Goal: Task Accomplishment & Management: Use online tool/utility

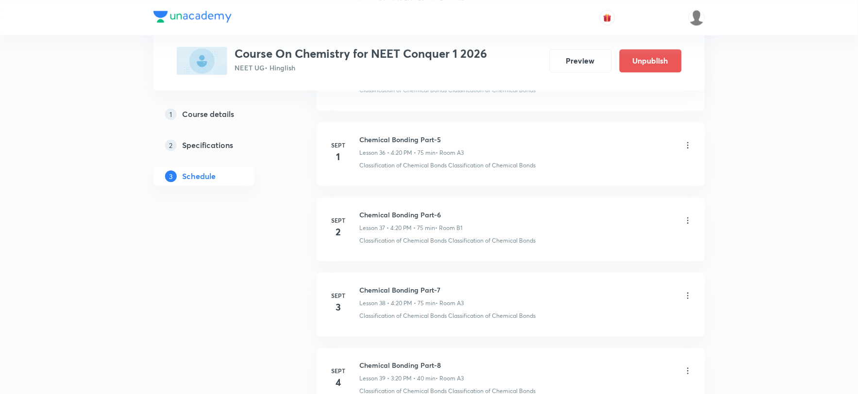
scroll to position [2875, 0]
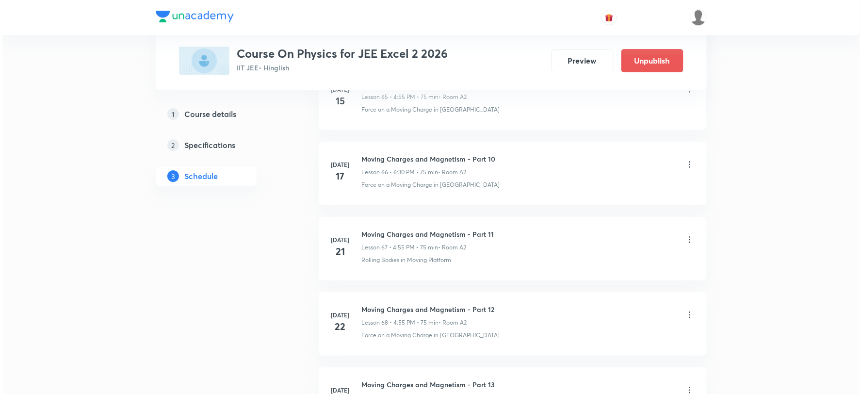
scroll to position [6710, 0]
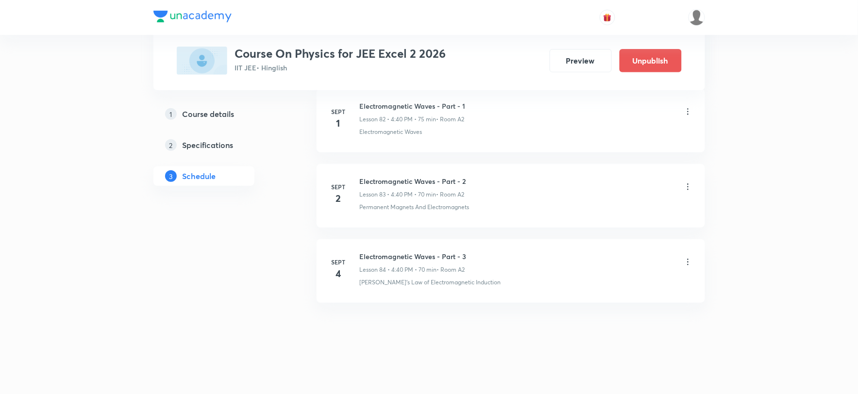
click at [687, 263] on icon at bounding box center [688, 262] width 10 height 10
click at [611, 286] on li "Edit" at bounding box center [637, 287] width 106 height 18
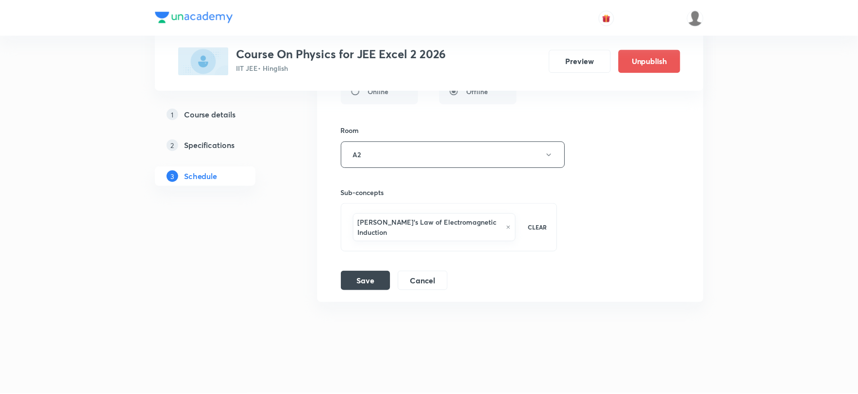
scroll to position [6637, 0]
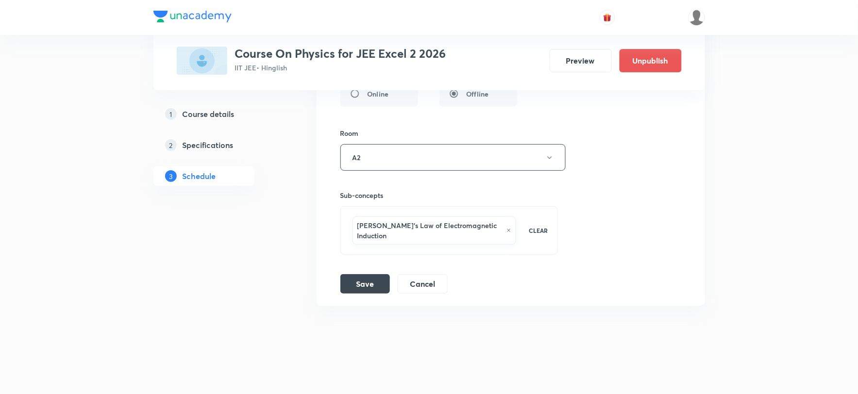
click at [506, 233] on icon at bounding box center [508, 231] width 5 height 6
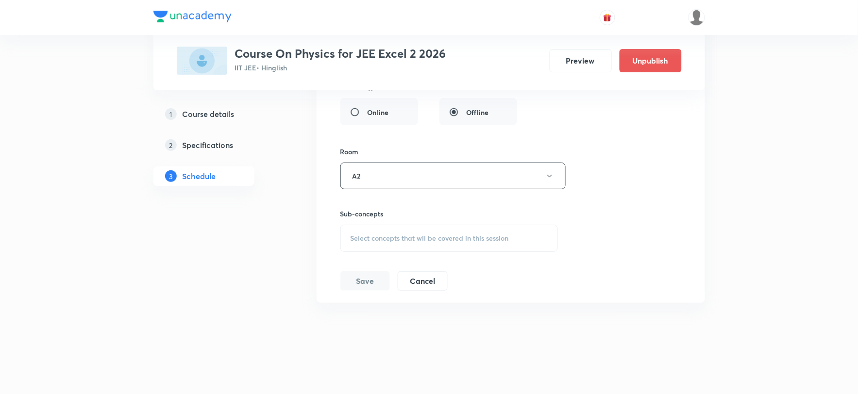
scroll to position [6626, 0]
click at [417, 237] on span "Select concepts that wil be covered in this session" at bounding box center [429, 238] width 158 height 8
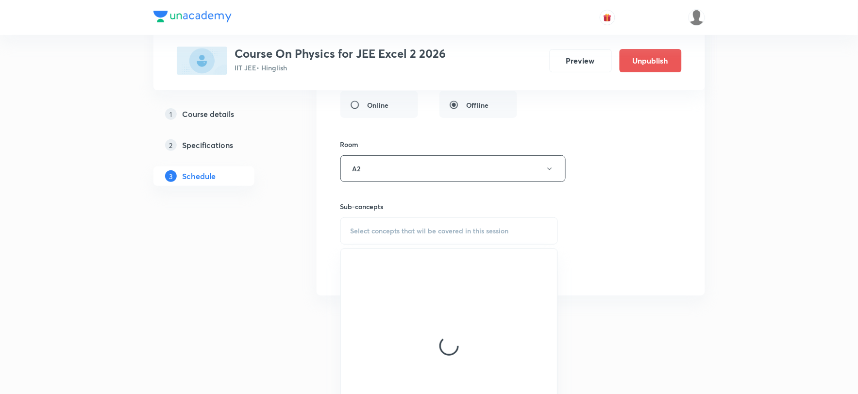
scroll to position [6637, 0]
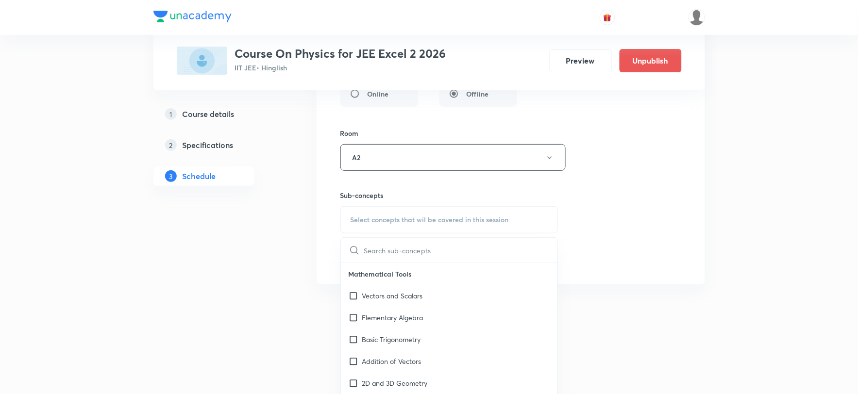
type input "r"
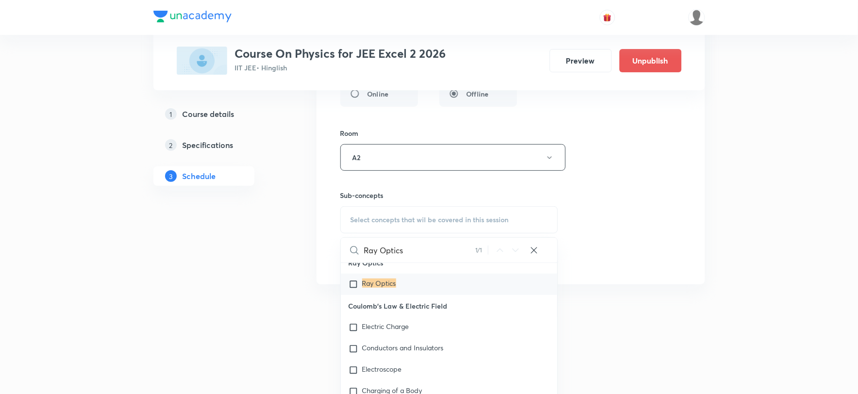
scroll to position [8178, 0]
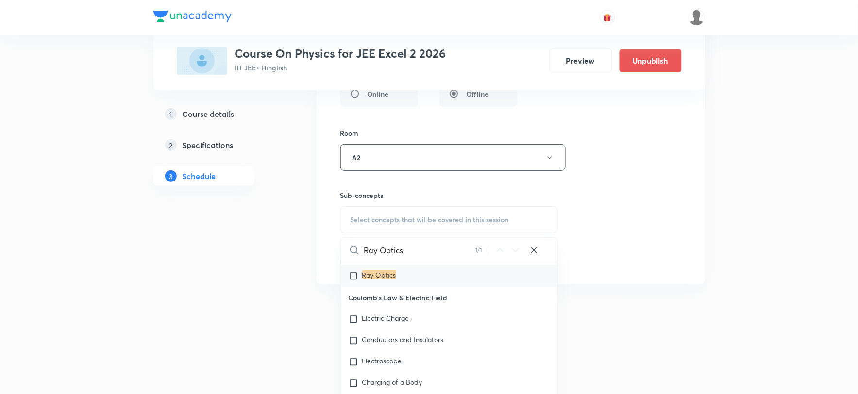
type input "Ray Optics"
click at [350, 281] on input "checkbox" at bounding box center [355, 276] width 14 height 10
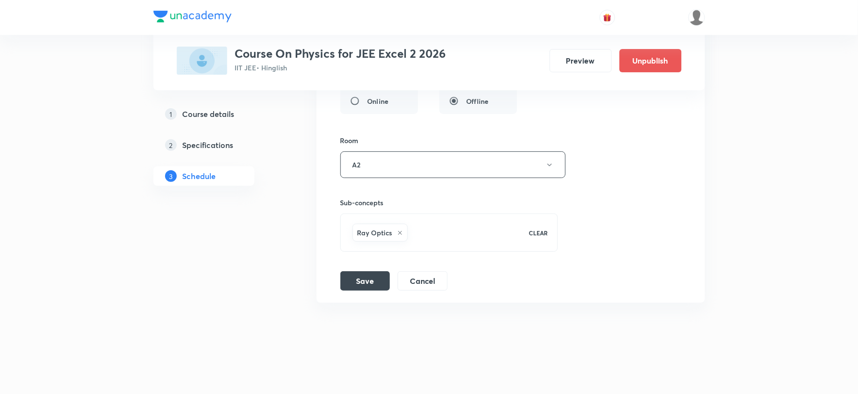
click at [370, 233] on h6 "Ray Optics" at bounding box center [374, 233] width 35 height 10
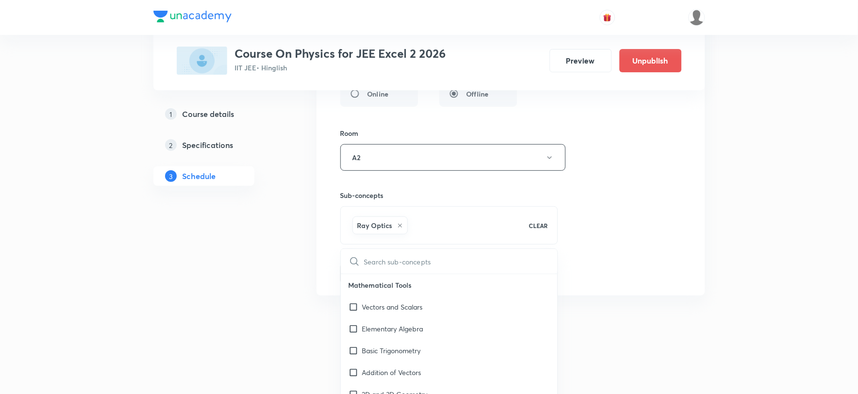
click at [357, 231] on h6 "Ray Optics" at bounding box center [374, 225] width 35 height 10
drag, startPoint x: 357, startPoint y: 231, endPoint x: 371, endPoint y: 231, distance: 14.1
click at [371, 231] on h6 "Ray Optics" at bounding box center [374, 225] width 35 height 10
checkbox input "true"
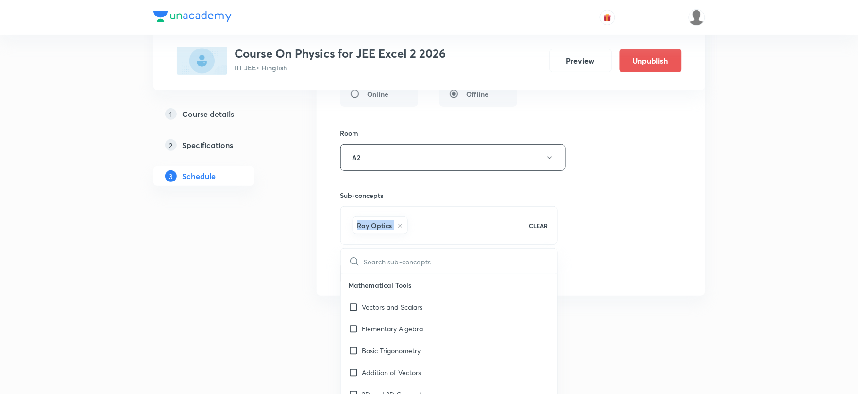
copy div "Ray Optics"
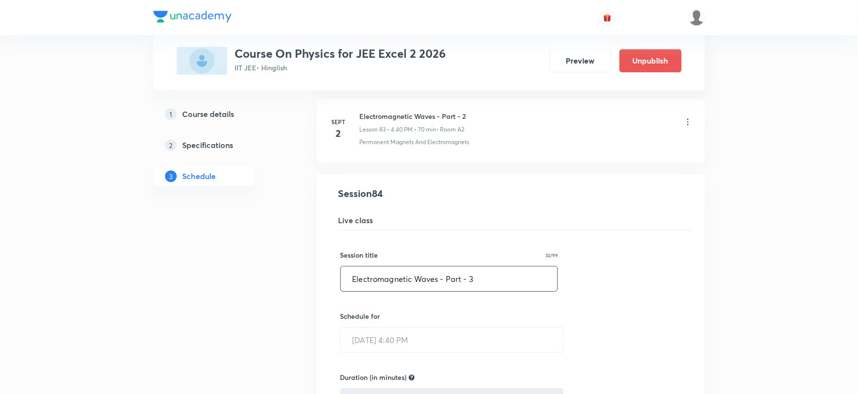
scroll to position [6314, 0]
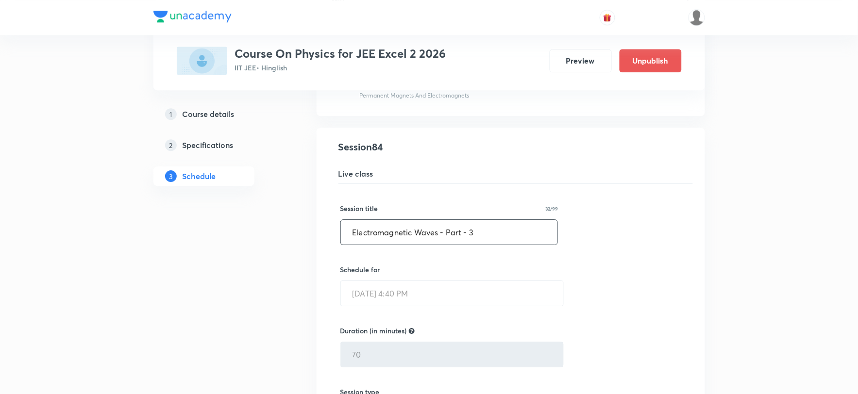
drag, startPoint x: 438, startPoint y: 240, endPoint x: 350, endPoint y: 239, distance: 87.4
click at [350, 239] on input "Electromagnetic Waves - Part - 3" at bounding box center [449, 232] width 217 height 25
paste input "Ray Optic"
click at [430, 243] on input "Ray Optics - Part - 3" at bounding box center [449, 232] width 217 height 25
click at [397, 238] on input "Ray Optics - Part - 2" at bounding box center [449, 232] width 217 height 25
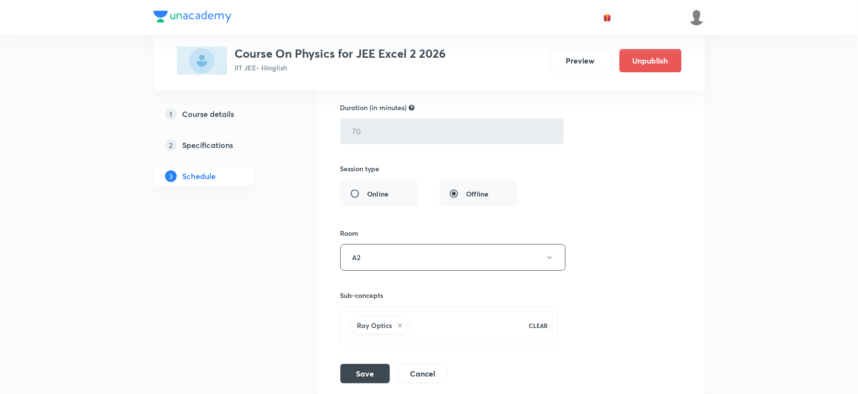
scroll to position [6637, 0]
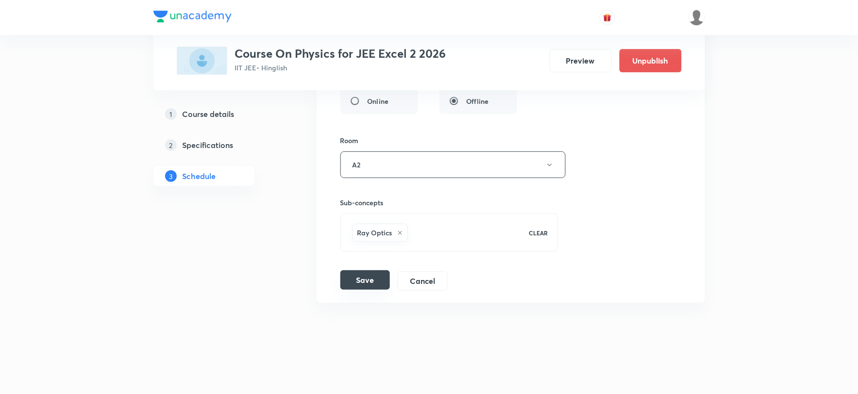
type input "Ray Optics Part - 2"
click at [379, 280] on button "Save" at bounding box center [365, 279] width 50 height 19
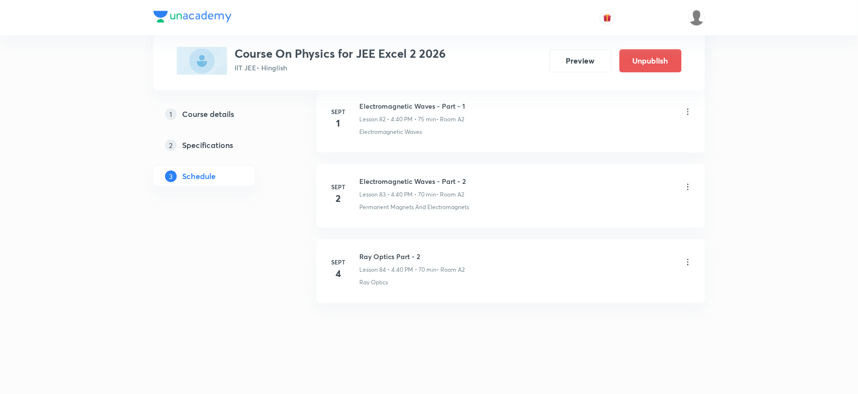
scroll to position [6238, 0]
